Goal: Transaction & Acquisition: Purchase product/service

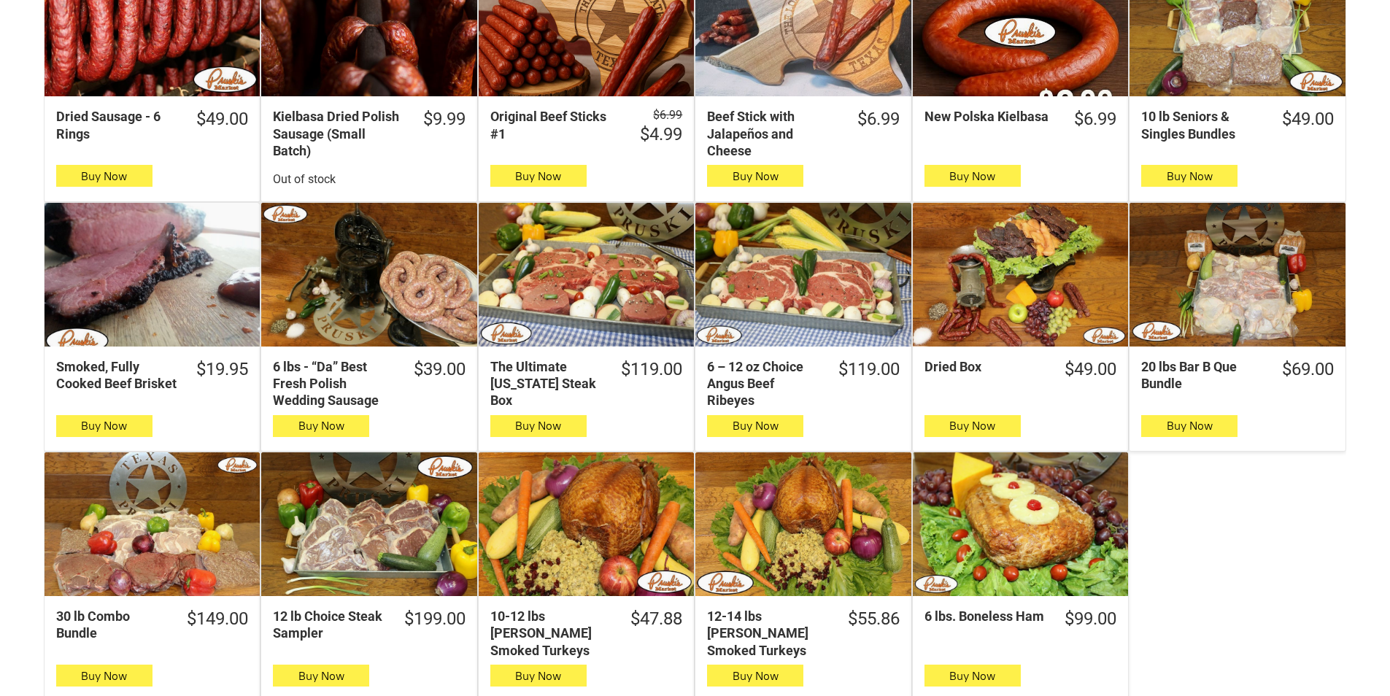
scroll to position [657, 0]
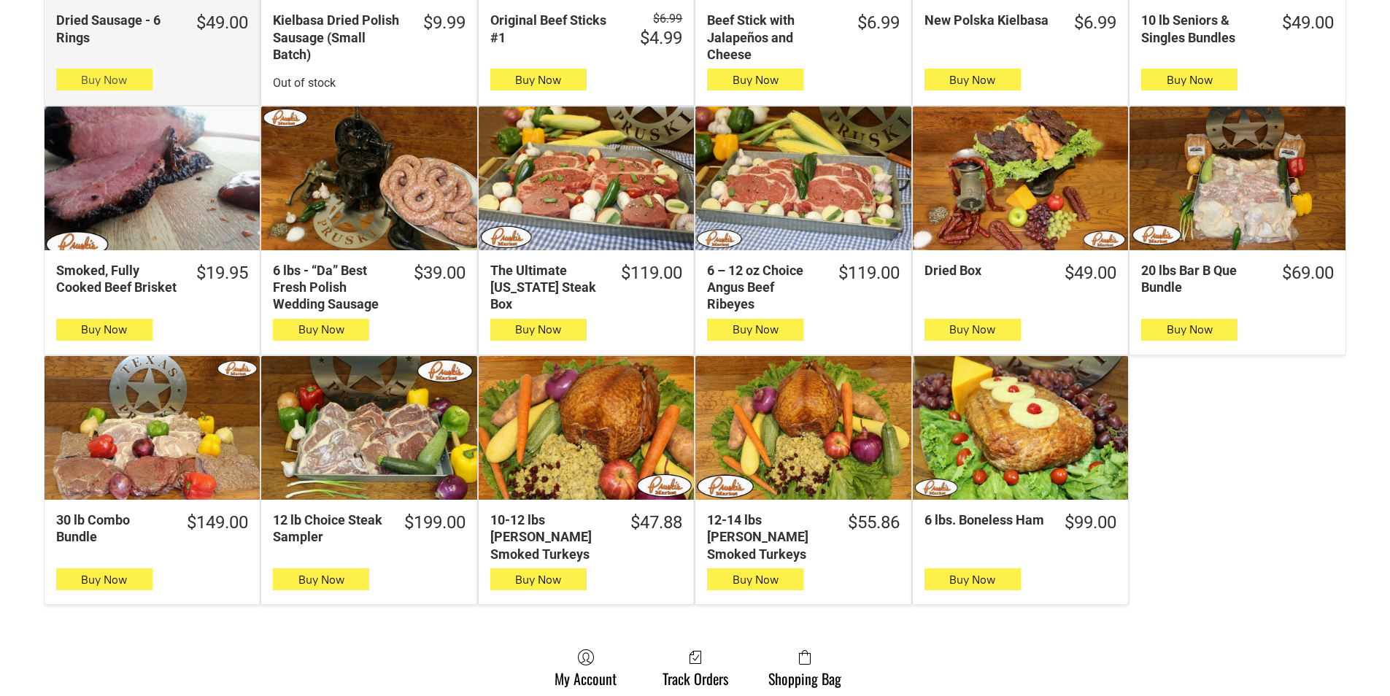
click at [136, 81] on button "Buy Now" at bounding box center [104, 80] width 96 height 22
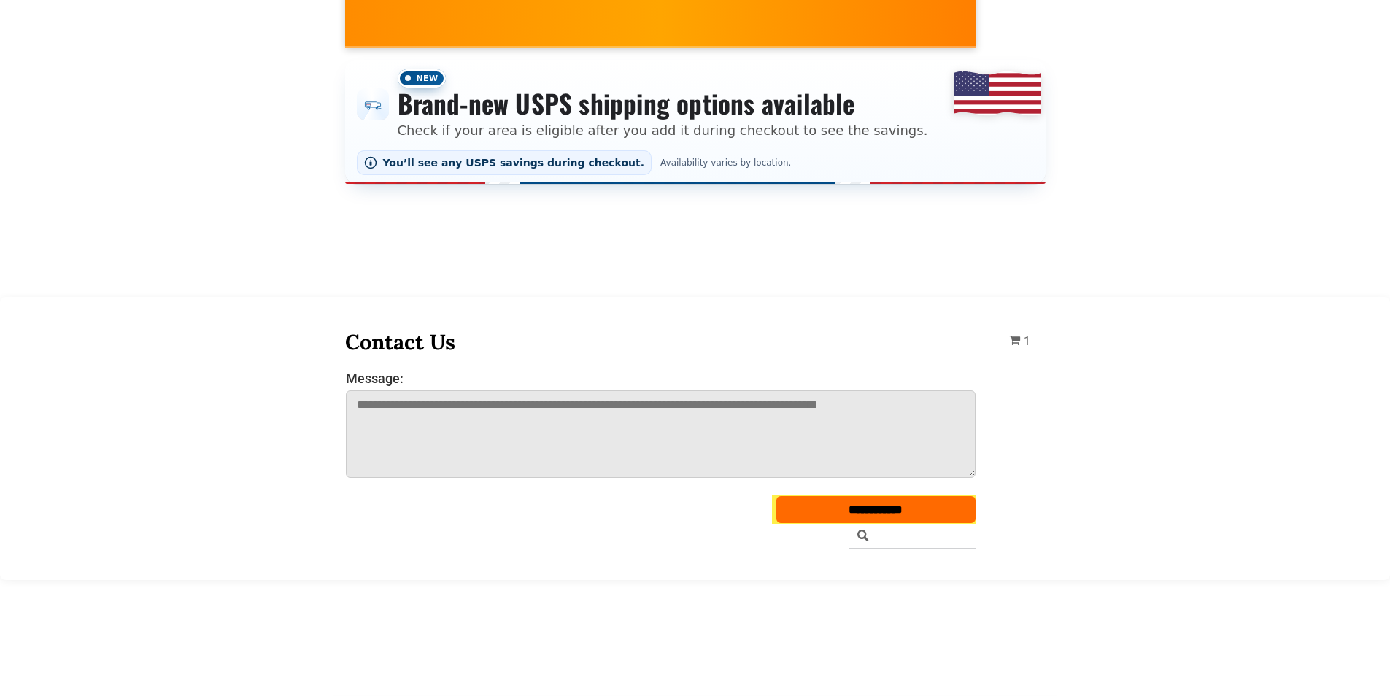
scroll to position [0, 0]
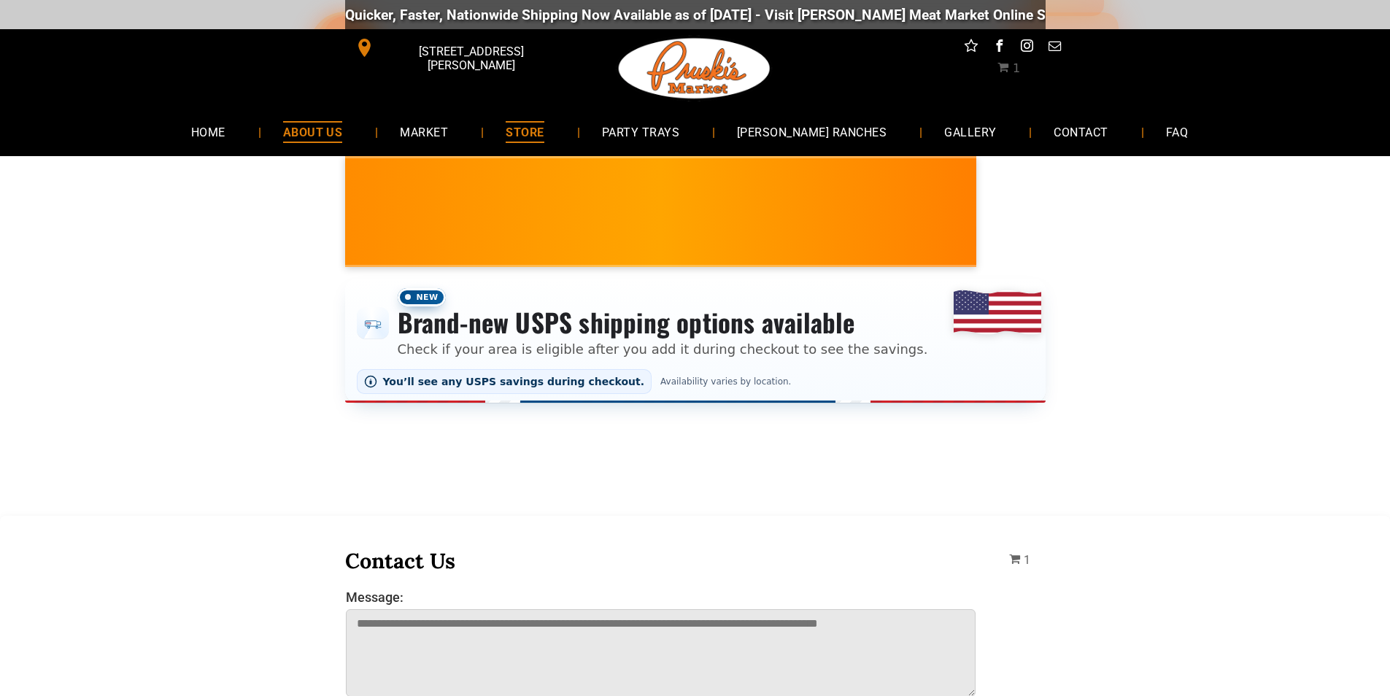
click at [303, 129] on link "ABOUT US" at bounding box center [313, 131] width 104 height 39
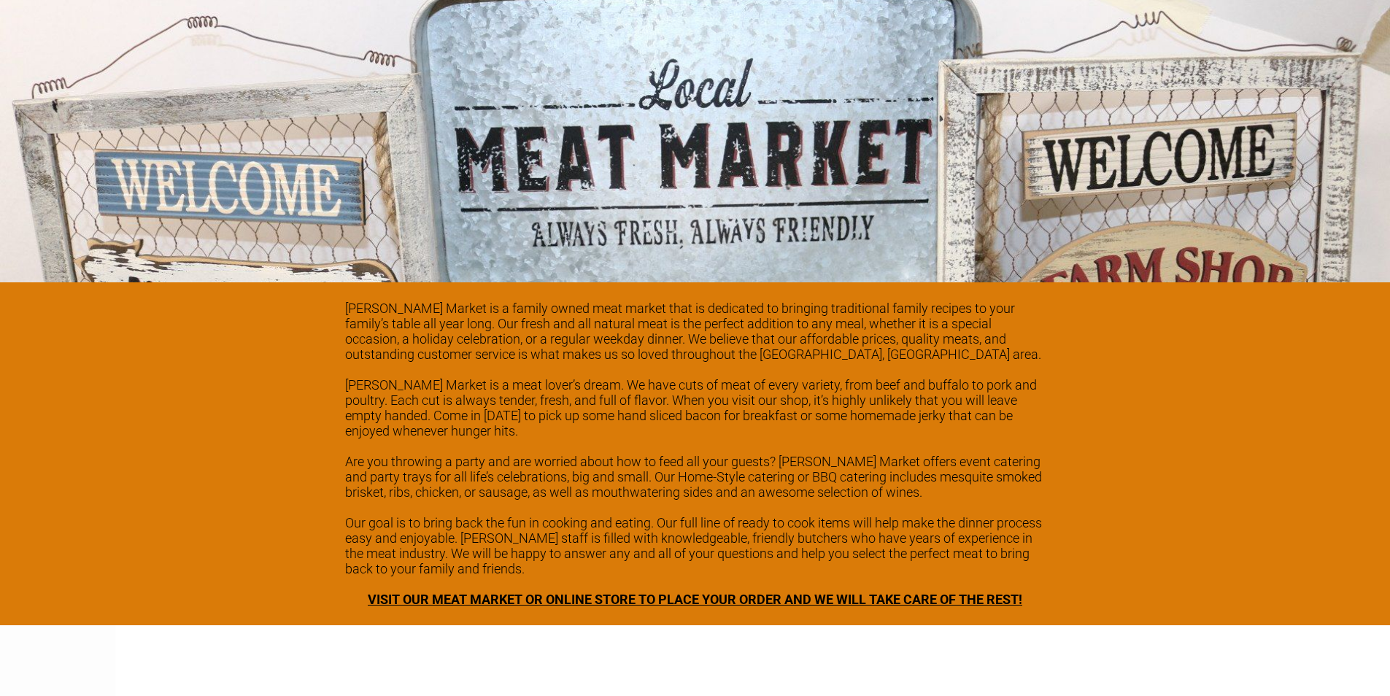
scroll to position [1970, 0]
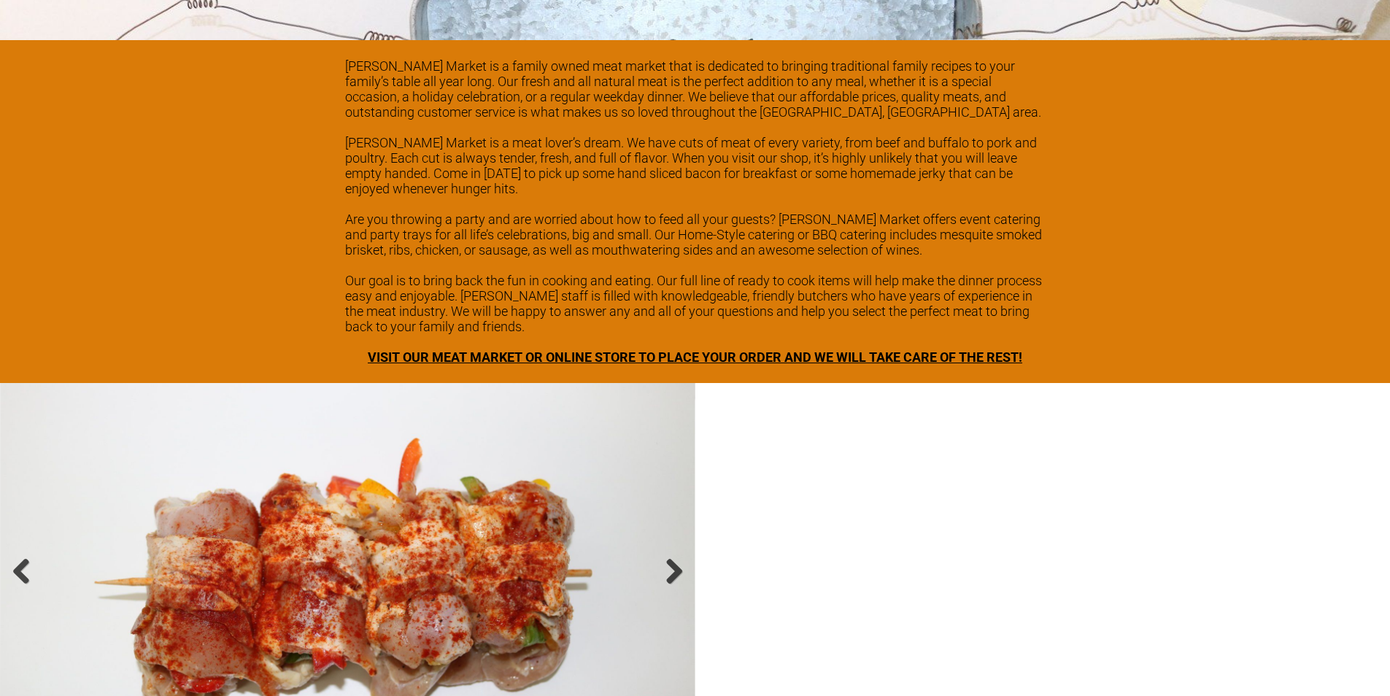
click at [920, 349] on span "VISIT OUR MEAT MARKET OR ONLINE STORE TO PLACE YOUR ORDER AND WE WILL TAKE CARE…" at bounding box center [695, 356] width 654 height 15
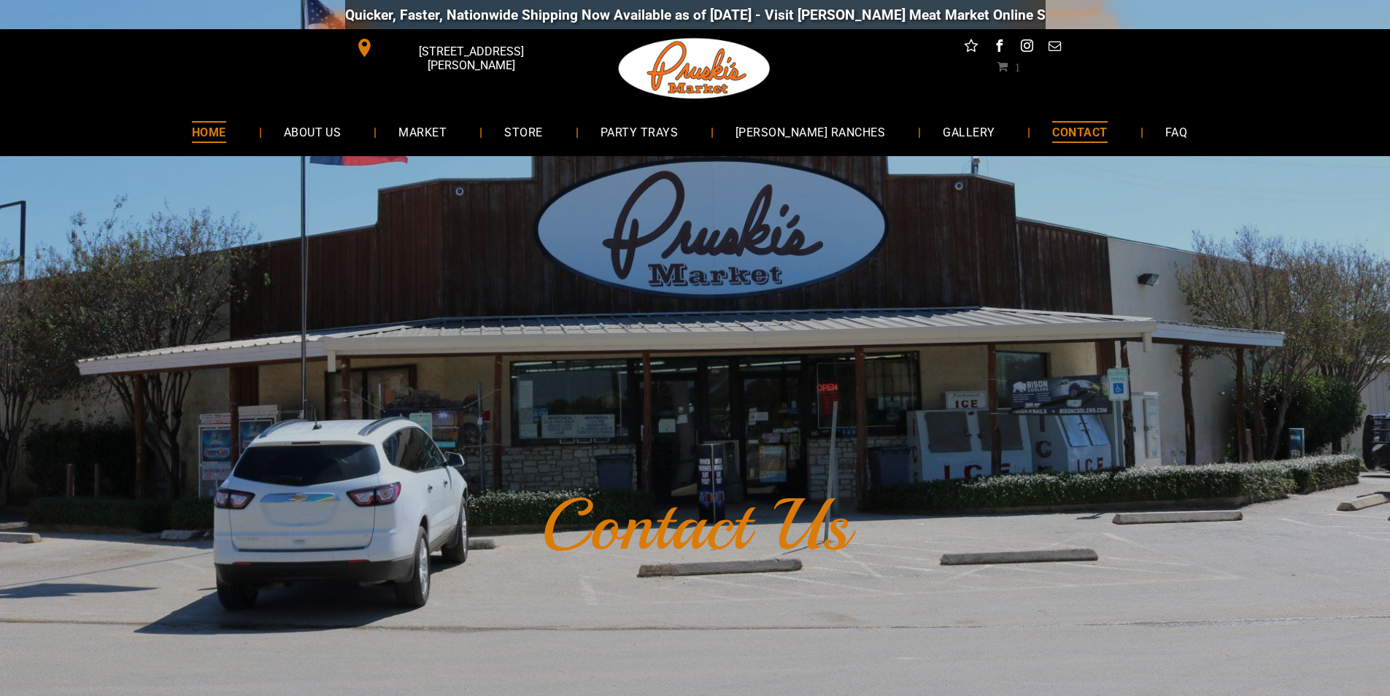
click at [248, 139] on link "HOME" at bounding box center [209, 131] width 78 height 39
